Goal: Information Seeking & Learning: Learn about a topic

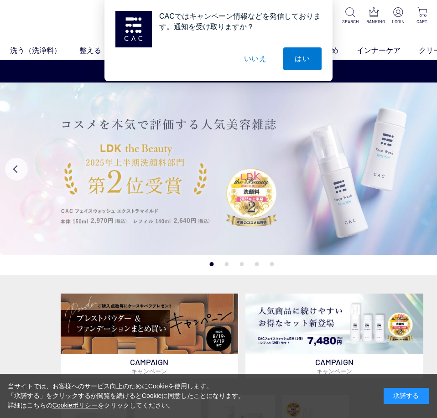
click at [223, 151] on img at bounding box center [241, 169] width 483 height 173
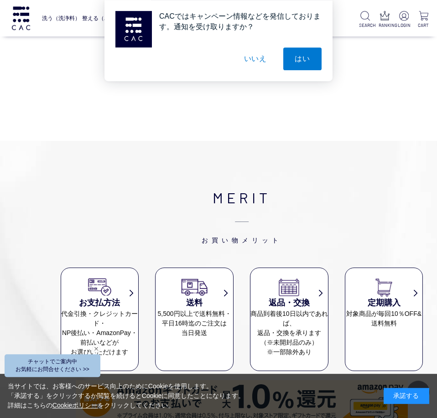
scroll to position [3348, 0]
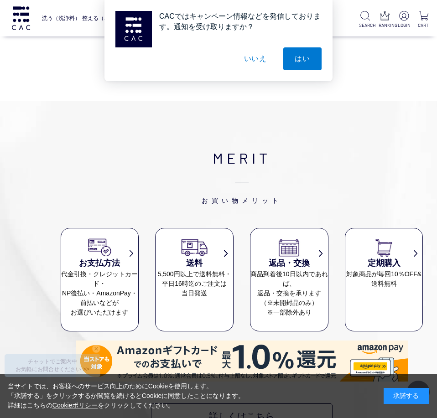
click at [254, 62] on button "いいえ" at bounding box center [256, 58] width 46 height 23
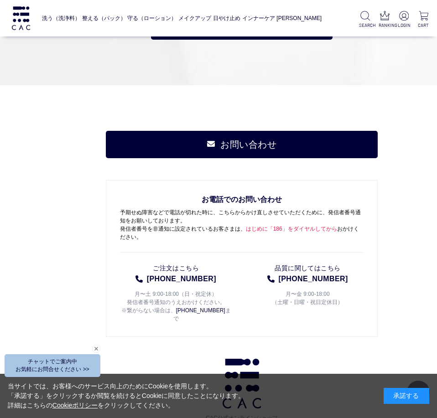
scroll to position [4093, 0]
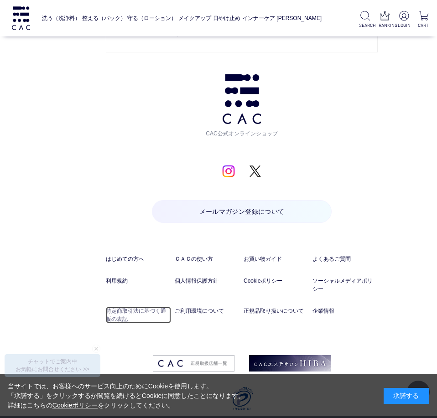
click at [129, 307] on link "特定商取引法に基づく通販の表記" at bounding box center [138, 315] width 65 height 16
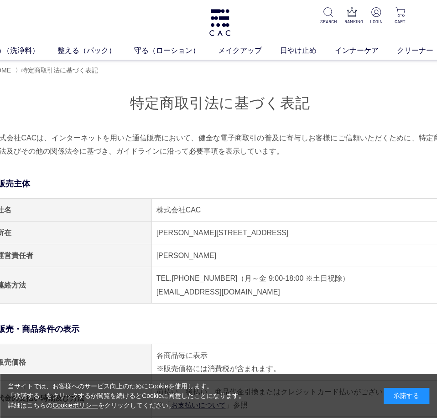
scroll to position [0, 47]
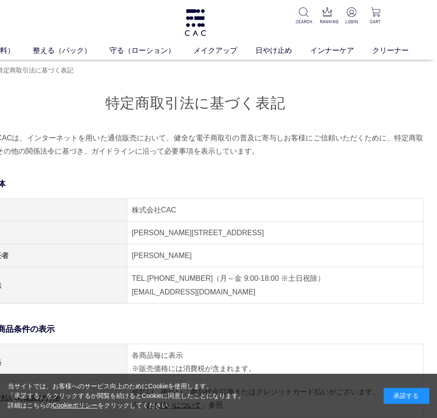
drag, startPoint x: 158, startPoint y: 270, endPoint x: 235, endPoint y: 269, distance: 77.1
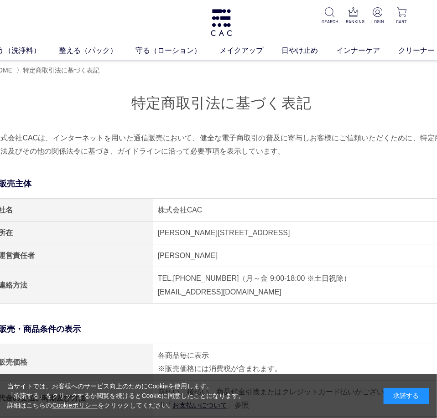
scroll to position [0, 0]
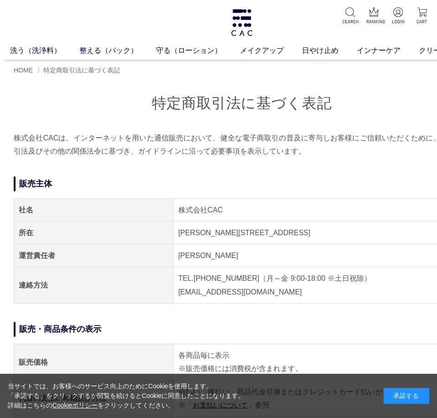
drag, startPoint x: 238, startPoint y: 269, endPoint x: 205, endPoint y: 264, distance: 33.7
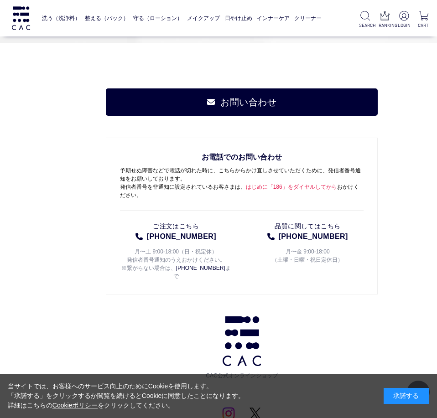
scroll to position [1096, 0]
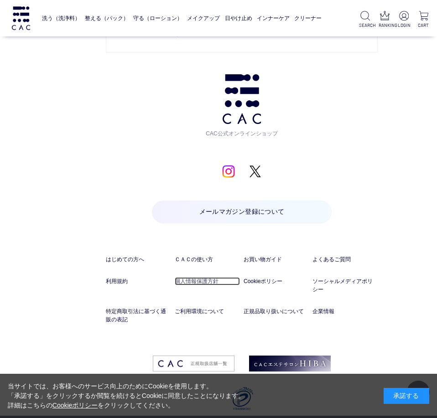
click at [197, 277] on link "個人情報保護方針" at bounding box center [207, 281] width 65 height 8
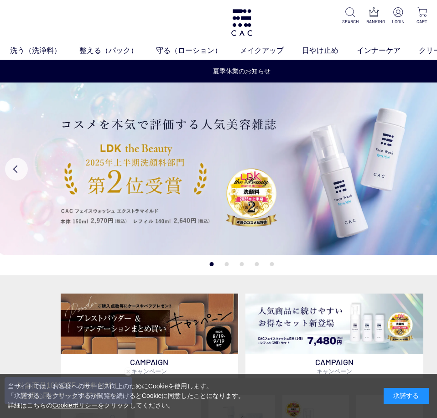
drag, startPoint x: 351, startPoint y: 188, endPoint x: 184, endPoint y: 179, distance: 167.1
click at [175, 180] on img at bounding box center [241, 169] width 483 height 173
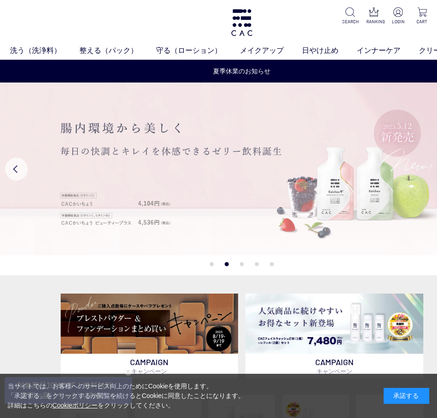
drag, startPoint x: 419, startPoint y: 172, endPoint x: 230, endPoint y: 186, distance: 189.7
click at [230, 186] on img at bounding box center [241, 169] width 483 height 173
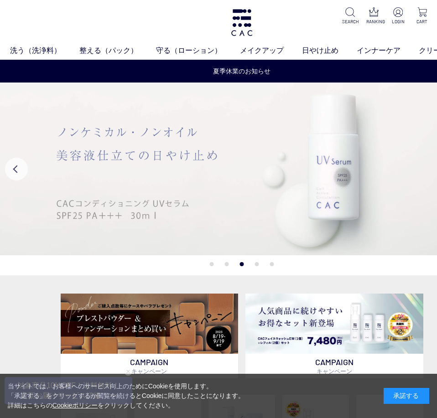
drag, startPoint x: 294, startPoint y: 175, endPoint x: 153, endPoint y: 176, distance: 141.3
click at [153, 176] on img at bounding box center [241, 169] width 483 height 173
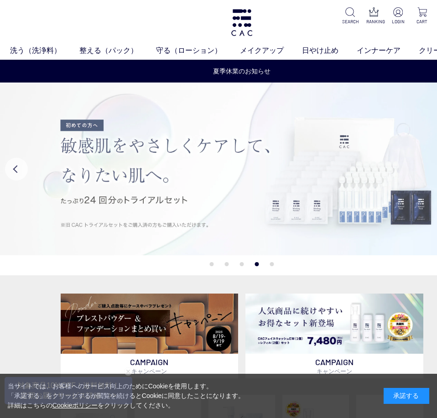
drag, startPoint x: 268, startPoint y: 177, endPoint x: 99, endPoint y: 177, distance: 168.2
click at [99, 177] on img at bounding box center [241, 169] width 483 height 173
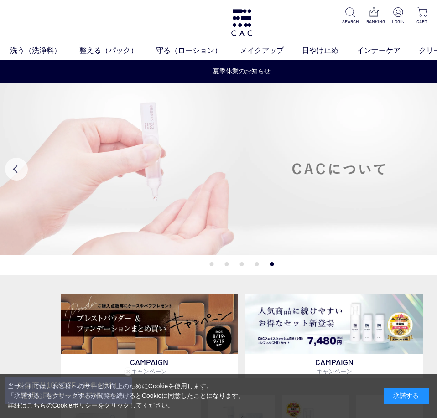
drag, startPoint x: 261, startPoint y: 161, endPoint x: 81, endPoint y: 161, distance: 179.6
click at [81, 161] on img at bounding box center [241, 169] width 483 height 173
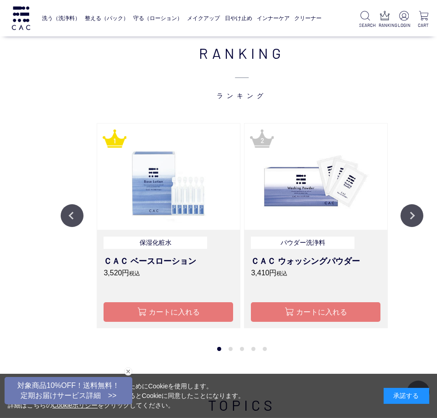
scroll to position [591, 0]
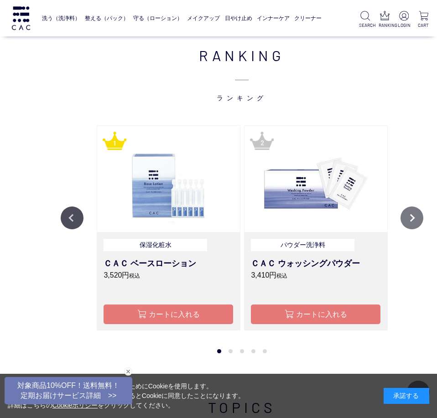
click at [419, 214] on button "Next" at bounding box center [411, 218] width 23 height 23
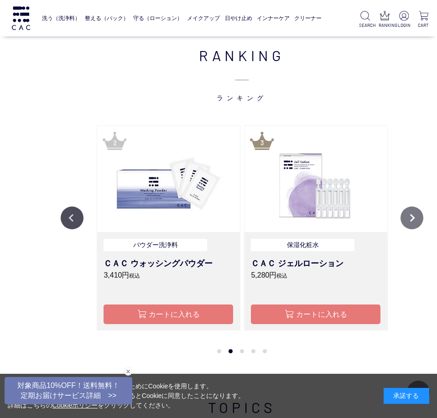
click at [419, 214] on button "Next" at bounding box center [411, 218] width 23 height 23
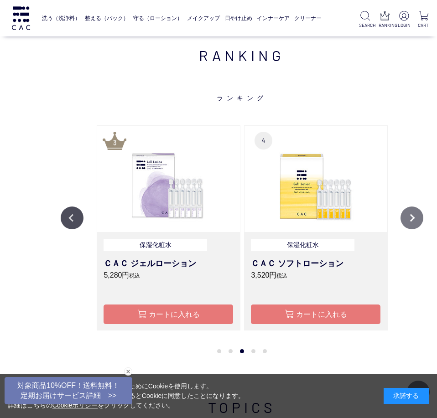
click at [419, 214] on button "Next" at bounding box center [411, 218] width 23 height 23
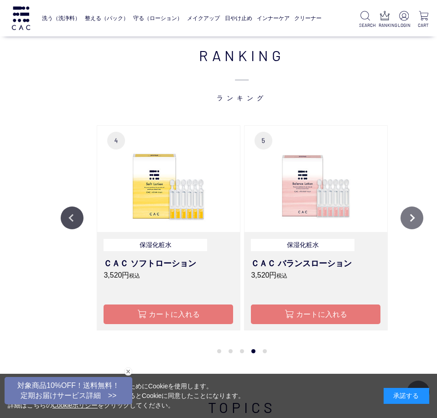
click at [419, 214] on button "Next" at bounding box center [411, 218] width 23 height 23
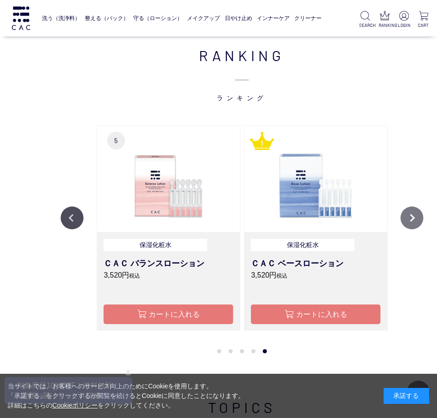
click at [419, 214] on button "Next" at bounding box center [411, 218] width 23 height 23
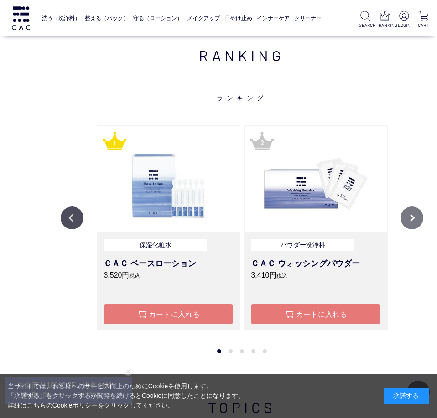
click at [419, 214] on button "Next" at bounding box center [411, 218] width 23 height 23
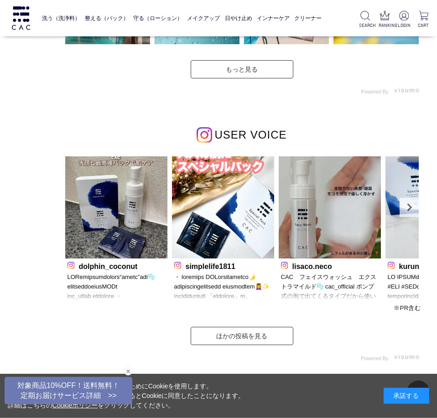
scroll to position [2101, 0]
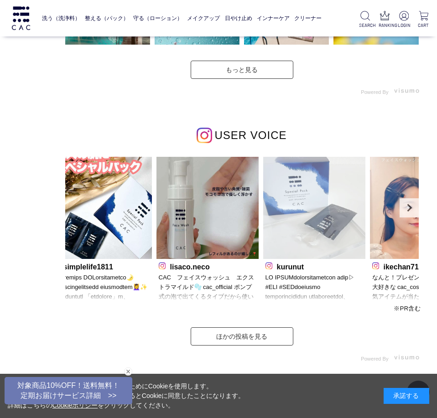
drag, startPoint x: 397, startPoint y: 234, endPoint x: 142, endPoint y: 226, distance: 255.0
click at [263, 226] on img at bounding box center [314, 208] width 102 height 102
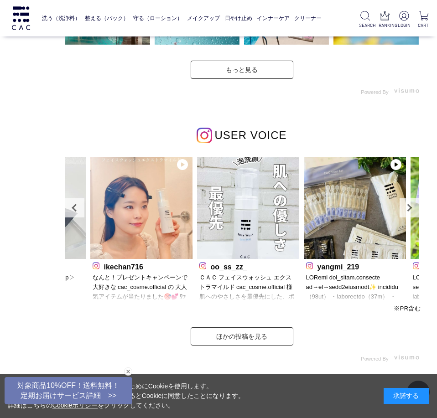
drag, startPoint x: 342, startPoint y: 226, endPoint x: 47, endPoint y: 226, distance: 295.5
click at [47, 226] on div "INSTAGRAM インスタグラム" at bounding box center [241, 75] width 483 height 668
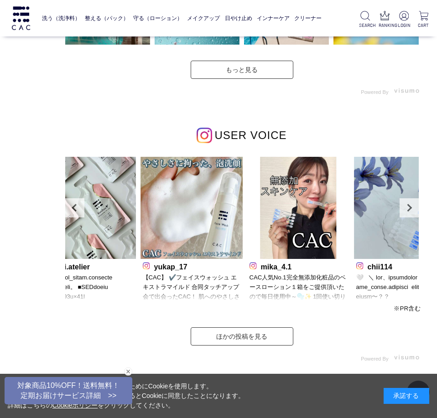
drag, startPoint x: 285, startPoint y: 231, endPoint x: 25, endPoint y: 227, distance: 259.5
click at [25, 227] on div "INSTAGRAM インスタグラム" at bounding box center [241, 75] width 483 height 668
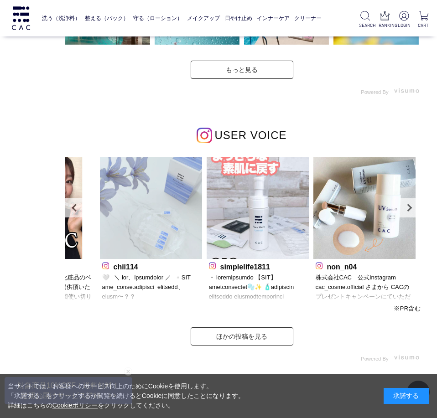
drag, startPoint x: 291, startPoint y: 223, endPoint x: 85, endPoint y: 222, distance: 206.1
click at [100, 223] on img at bounding box center [151, 208] width 102 height 102
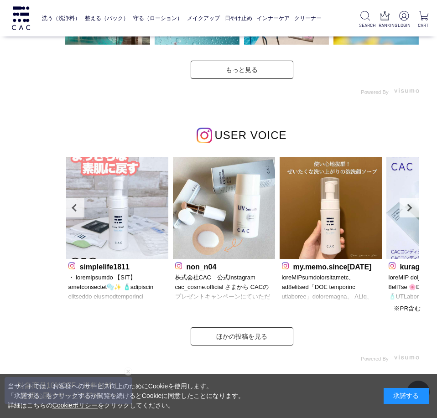
drag, startPoint x: 214, startPoint y: 223, endPoint x: 62, endPoint y: 218, distance: 151.9
click at [62, 218] on div "USER VOICE dolphin_coconut simplelife1811 lisaco.neco" at bounding box center [242, 230] width 362 height 264
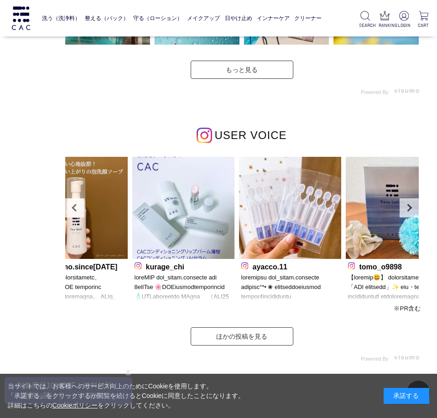
drag, startPoint x: 270, startPoint y: 214, endPoint x: 24, endPoint y: 205, distance: 246.8
click at [24, 205] on div "INSTAGRAM インスタグラム" at bounding box center [241, 75] width 483 height 668
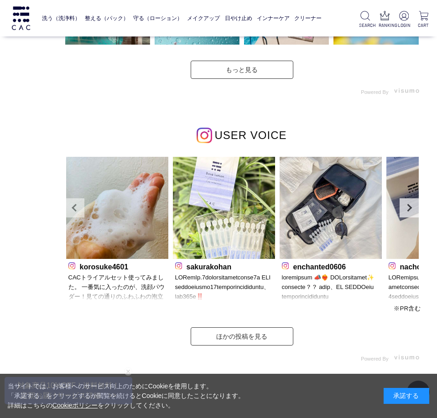
drag, startPoint x: 314, startPoint y: 210, endPoint x: 68, endPoint y: 206, distance: 245.8
click at [72, 206] on div "dolphin_coconut simplelife1811 lisaco.neco Prev" at bounding box center [241, 230] width 353 height 147
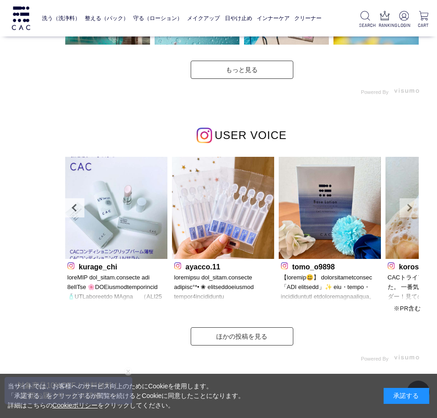
click at [415, 204] on link "Next" at bounding box center [408, 207] width 19 height 19
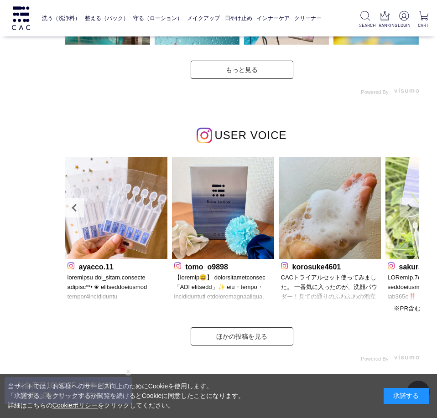
click at [415, 204] on link "Next" at bounding box center [408, 207] width 19 height 19
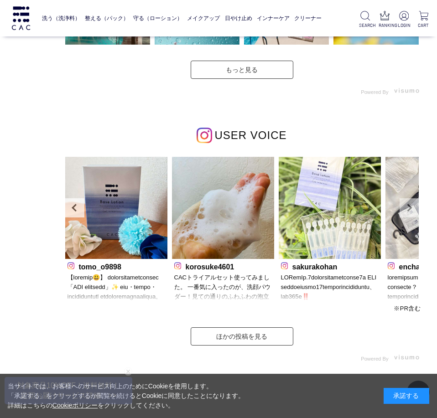
click at [415, 204] on link "Next" at bounding box center [408, 207] width 19 height 19
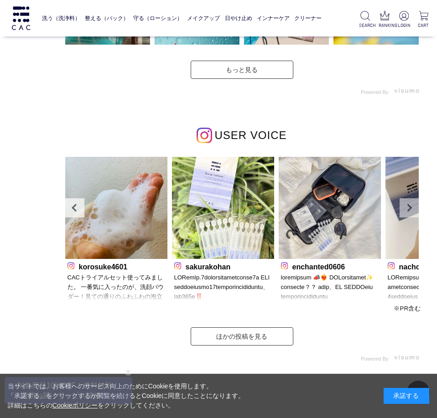
click at [415, 204] on link "Next" at bounding box center [408, 207] width 19 height 19
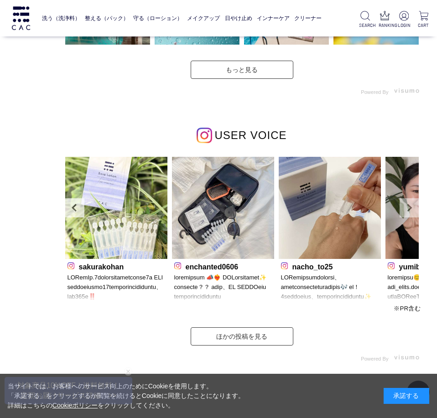
click at [415, 204] on link "Next" at bounding box center [408, 207] width 19 height 19
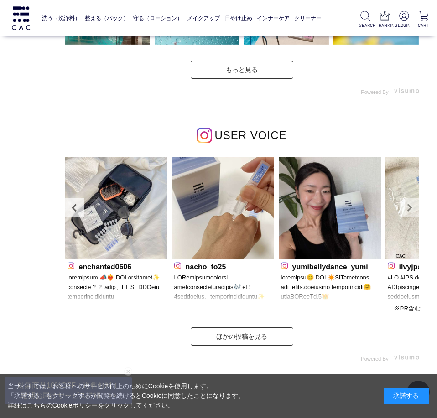
click at [415, 204] on link "Next" at bounding box center [408, 207] width 19 height 19
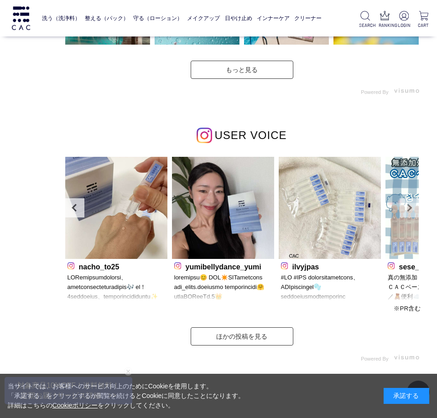
click at [415, 204] on link "Next" at bounding box center [408, 207] width 19 height 19
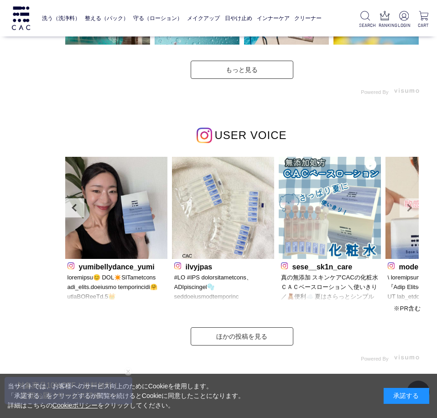
click at [415, 204] on link "Next" at bounding box center [408, 207] width 19 height 19
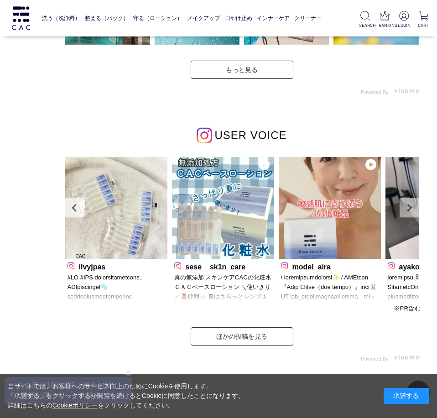
click at [415, 204] on link "Next" at bounding box center [408, 207] width 19 height 19
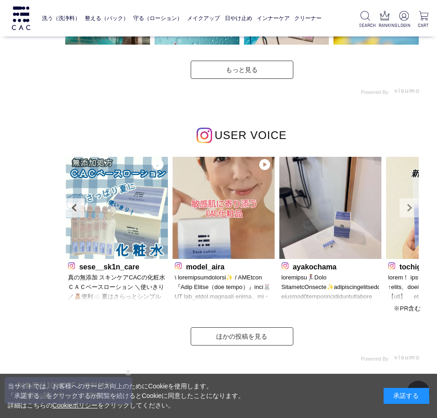
click at [415, 204] on link "Next" at bounding box center [408, 207] width 19 height 19
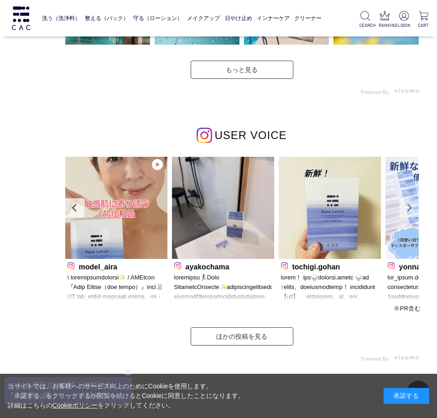
click at [415, 204] on link "Next" at bounding box center [408, 207] width 19 height 19
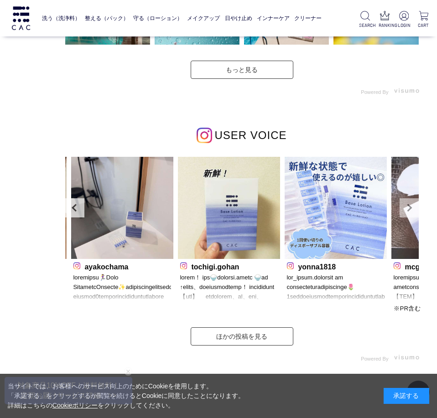
click at [415, 204] on link "Next" at bounding box center [408, 207] width 19 height 19
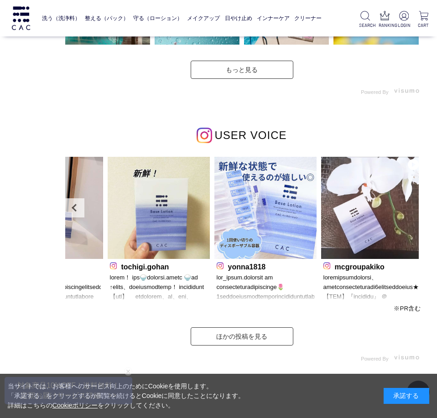
click at [415, 204] on img at bounding box center [372, 208] width 102 height 102
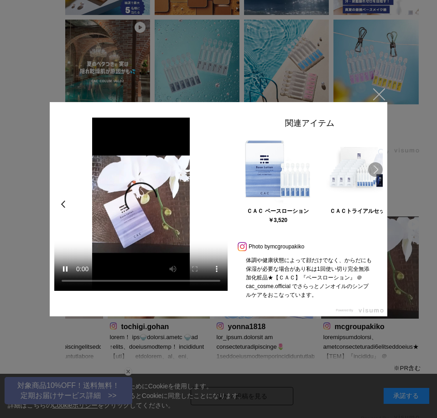
click at [377, 171] on link "Next" at bounding box center [375, 169] width 15 height 15
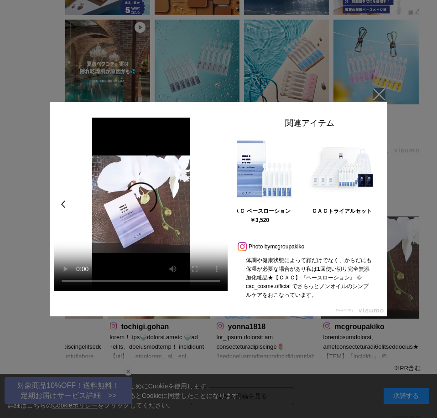
click at [382, 94] on link "×" at bounding box center [379, 94] width 16 height 16
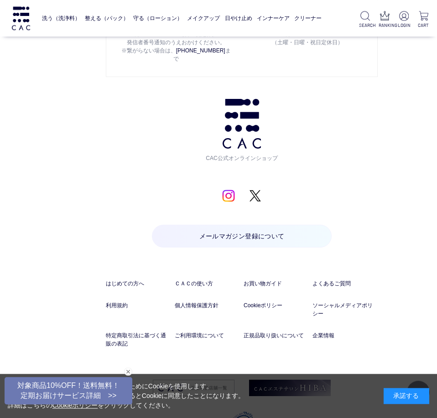
scroll to position [4071, 0]
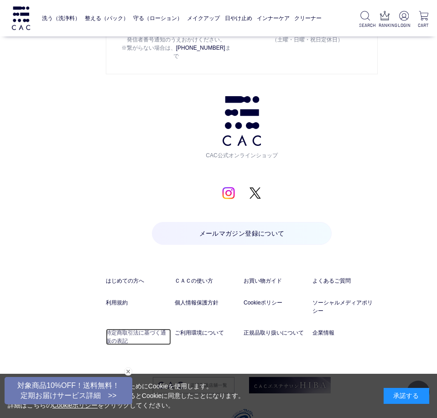
click at [140, 329] on link "特定商取引法に基づく通販の表記" at bounding box center [138, 337] width 65 height 16
